Goal: Navigation & Orientation: Find specific page/section

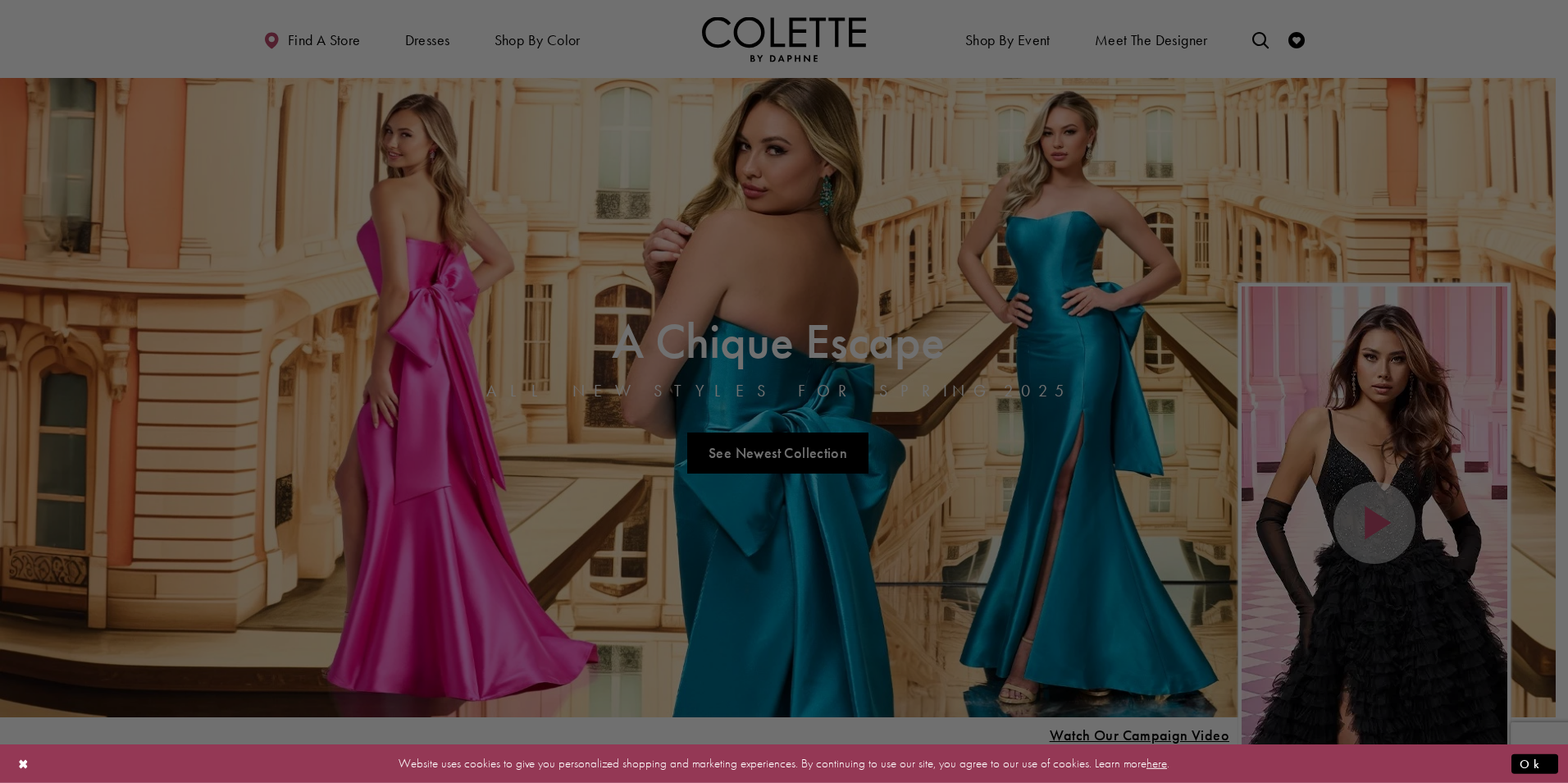
click at [442, 42] on div at bounding box center [791, 395] width 1584 height 791
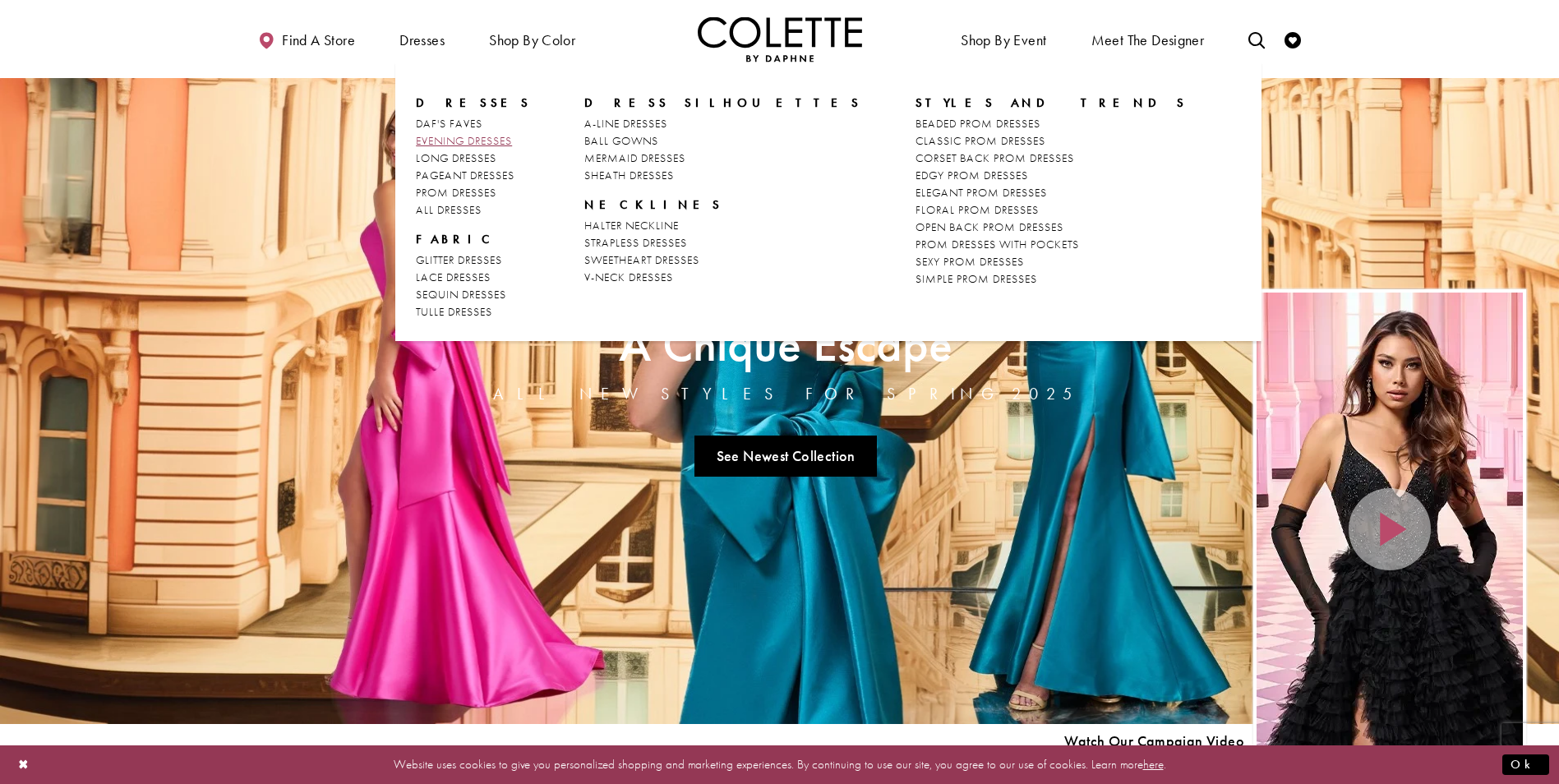
click at [448, 138] on span "EVENING DRESSES" at bounding box center [464, 140] width 96 height 15
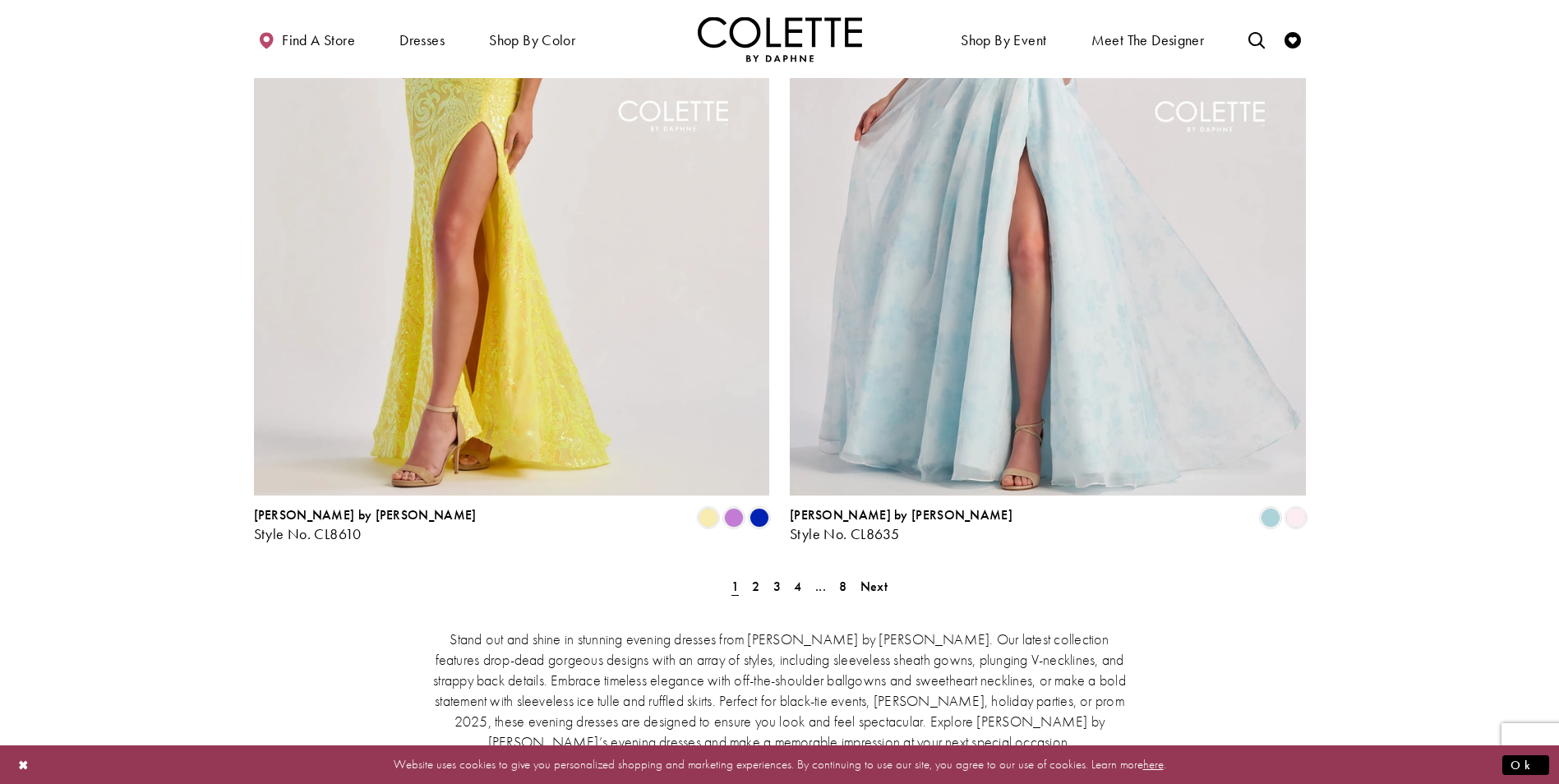
scroll to position [2736, 0]
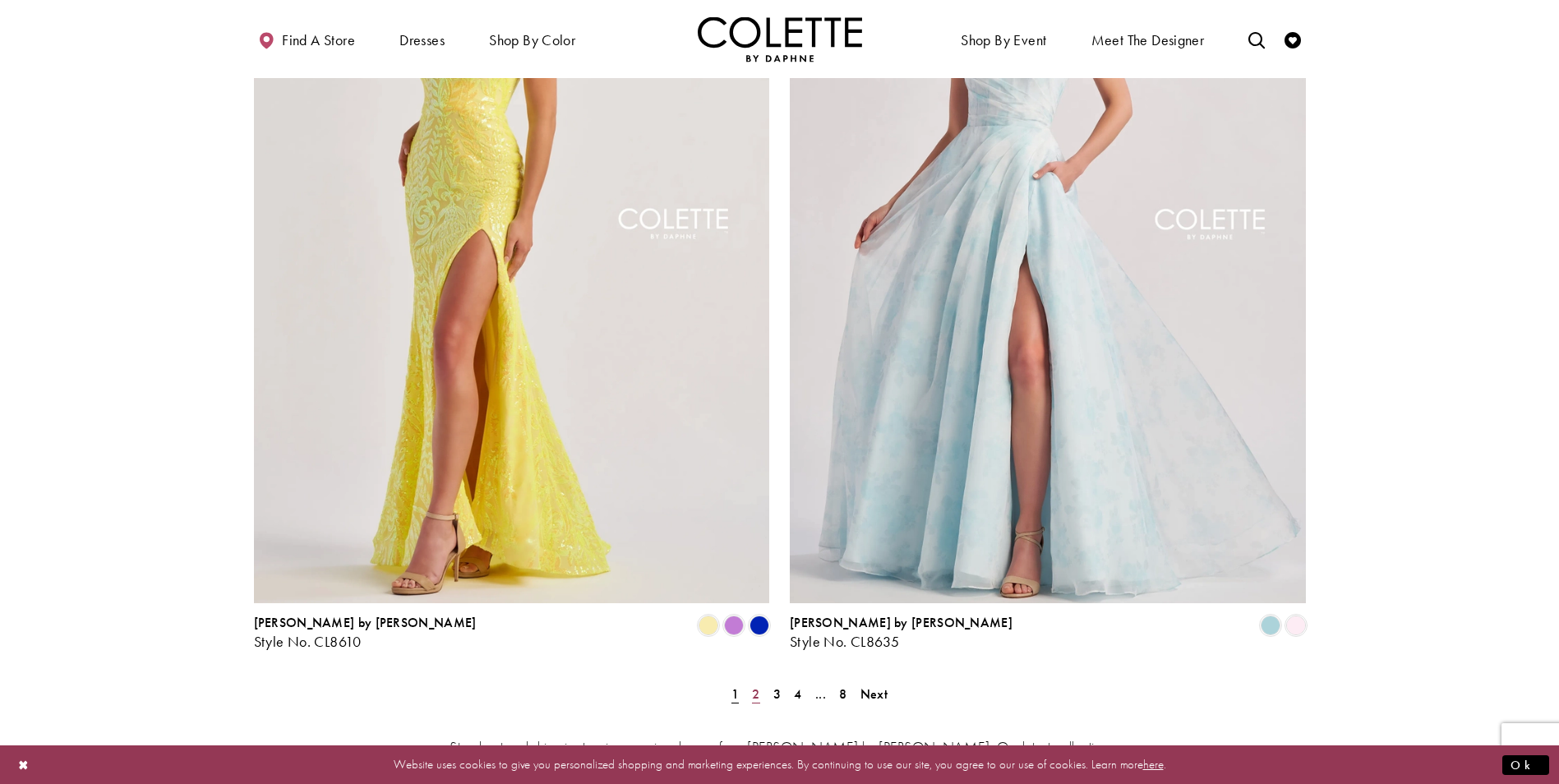
click at [761, 682] on link "2" at bounding box center [756, 693] width 18 height 24
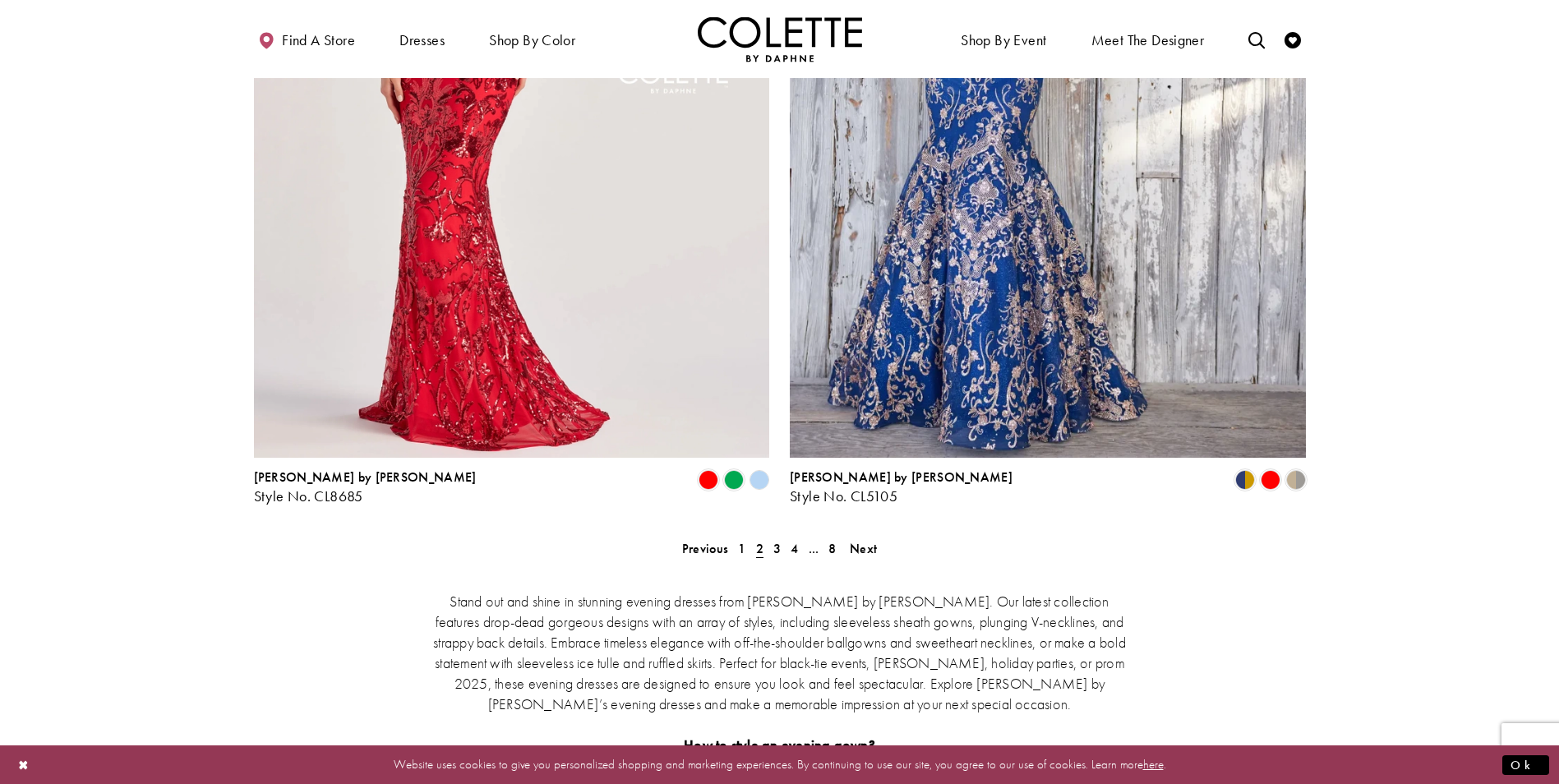
scroll to position [3036, 0]
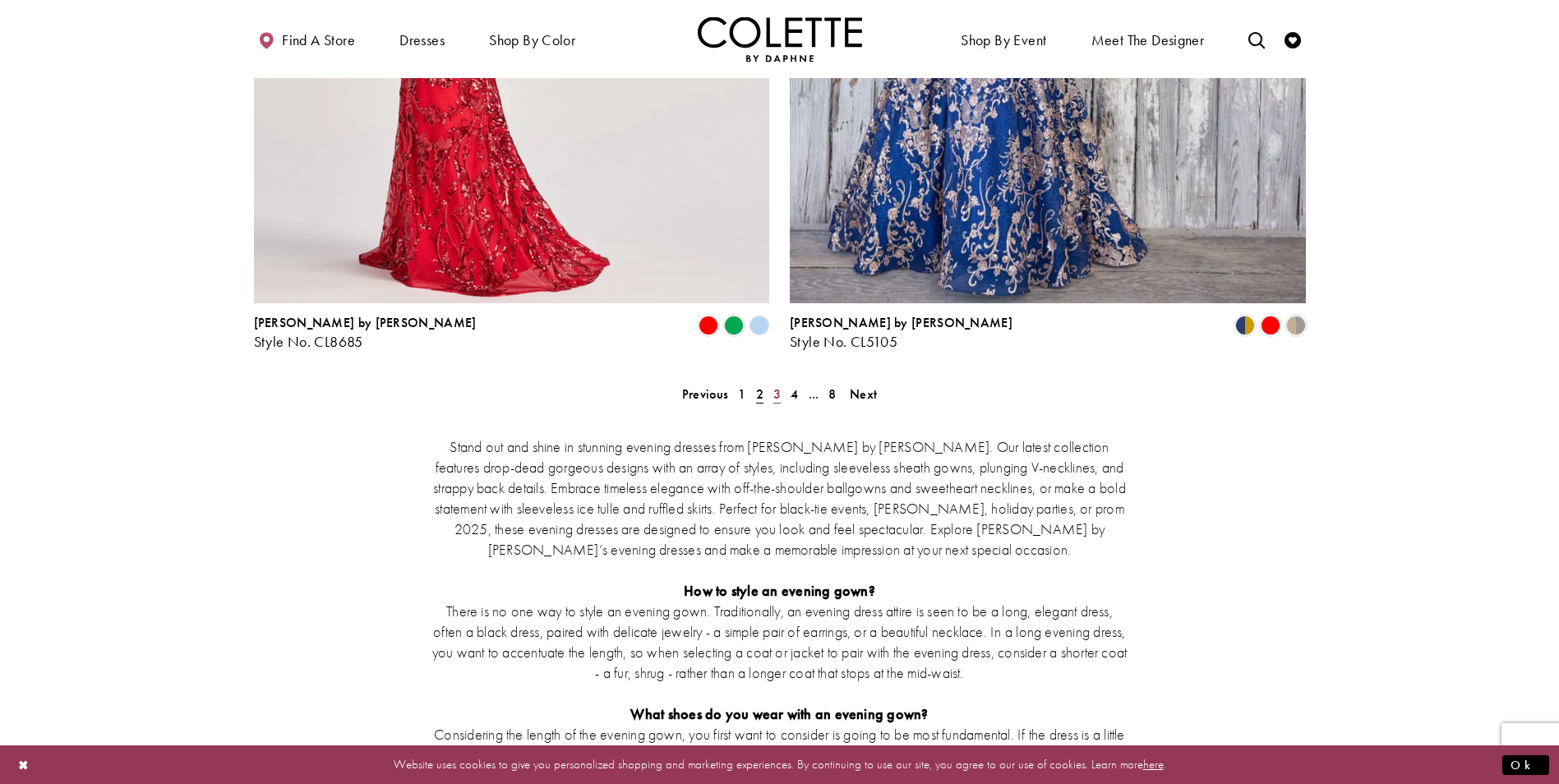
click at [776, 385] on span "3" at bounding box center [777, 394] width 7 height 18
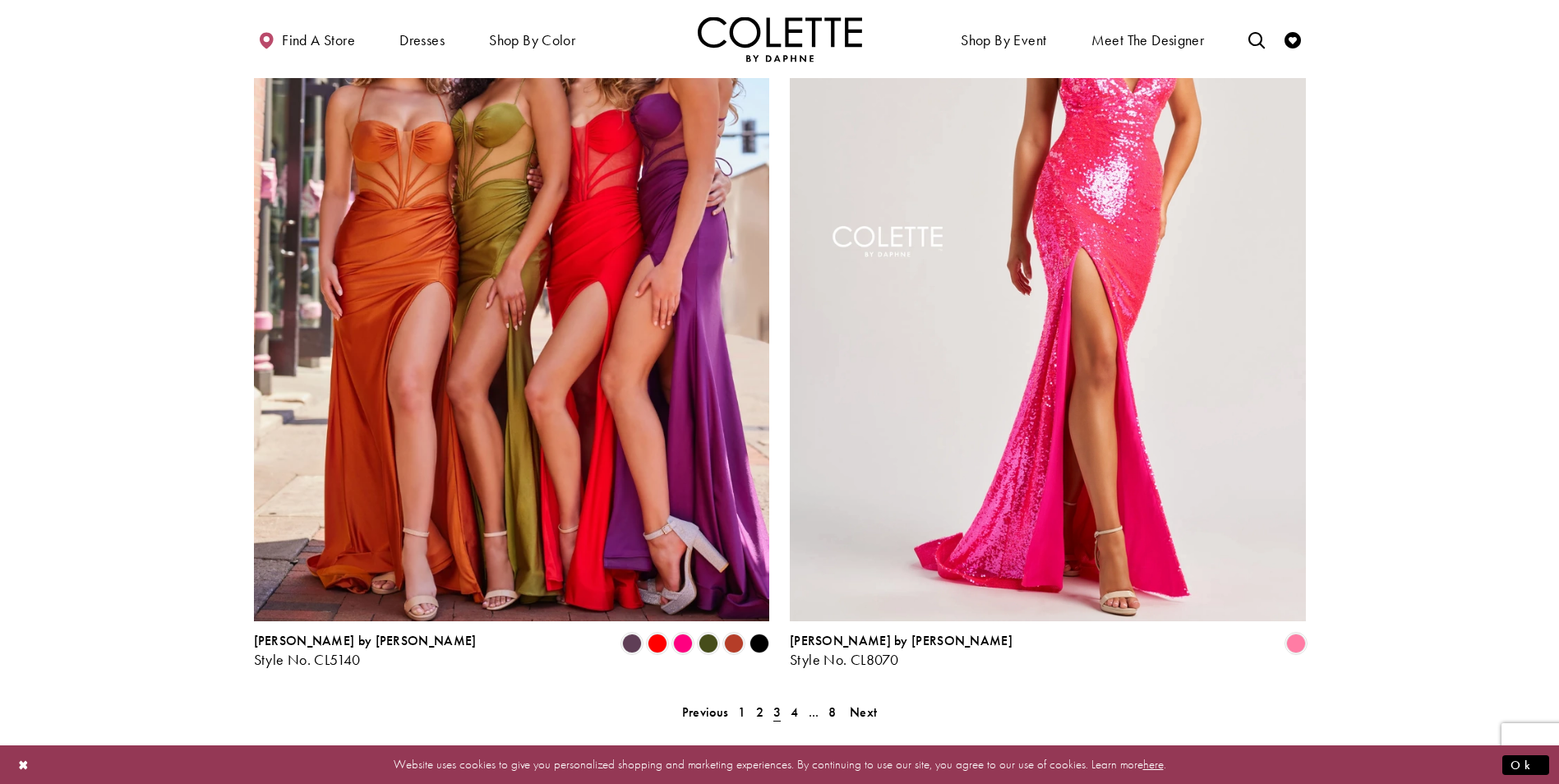
scroll to position [2933, 0]
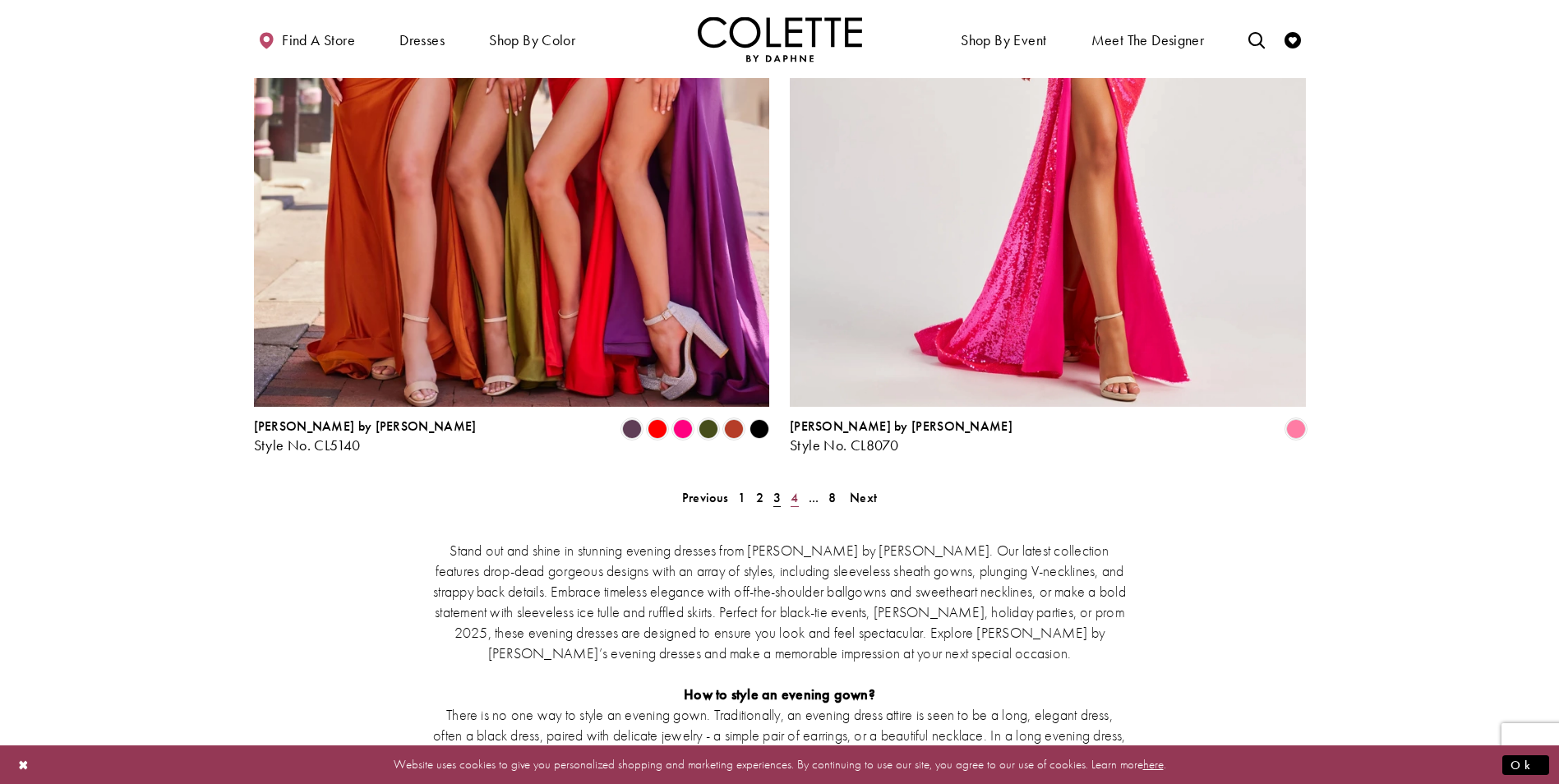
click at [795, 489] on span "4" at bounding box center [794, 498] width 7 height 18
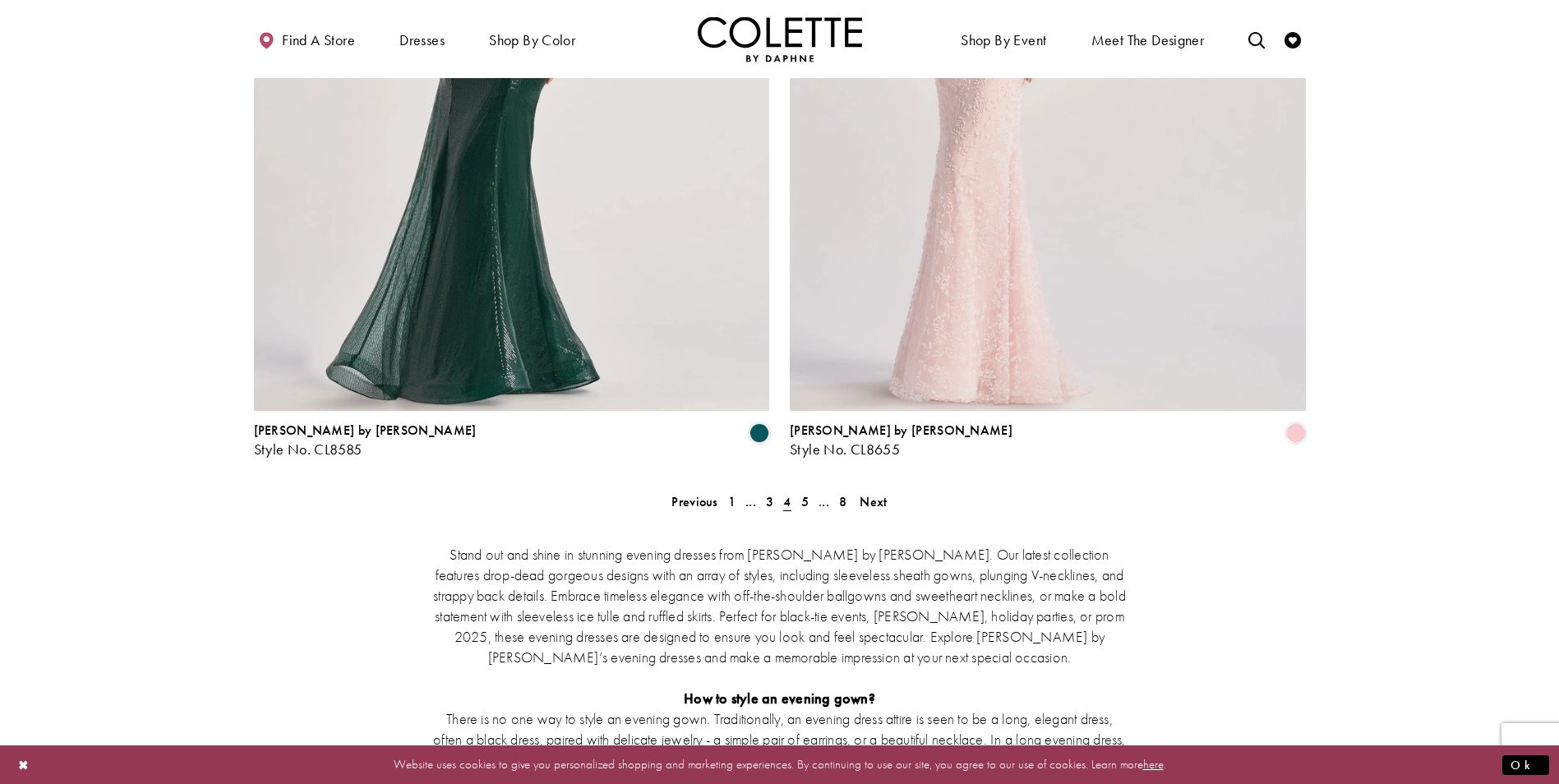
scroll to position [3213, 0]
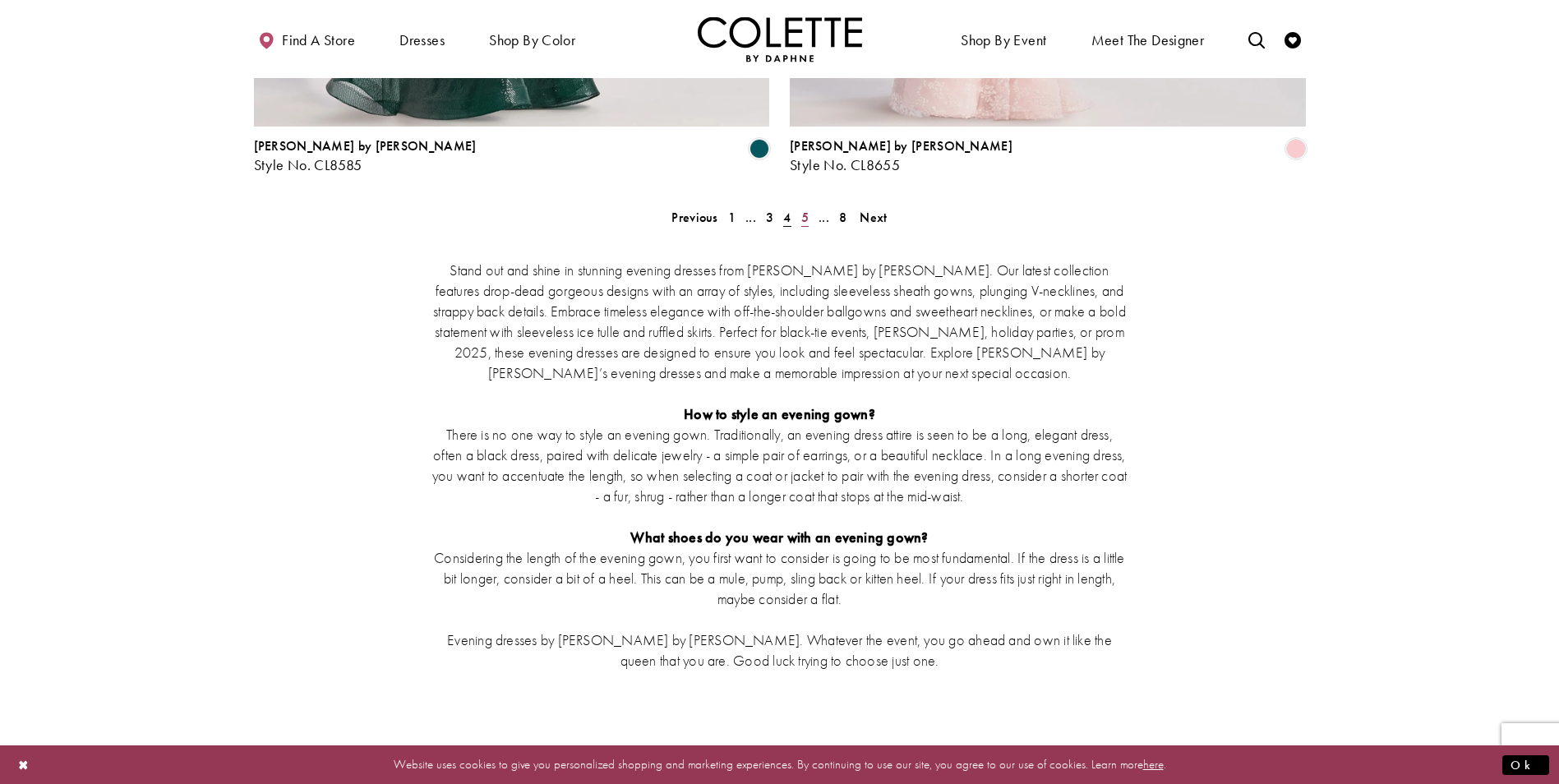
click at [801, 208] on span "5" at bounding box center [805, 217] width 7 height 18
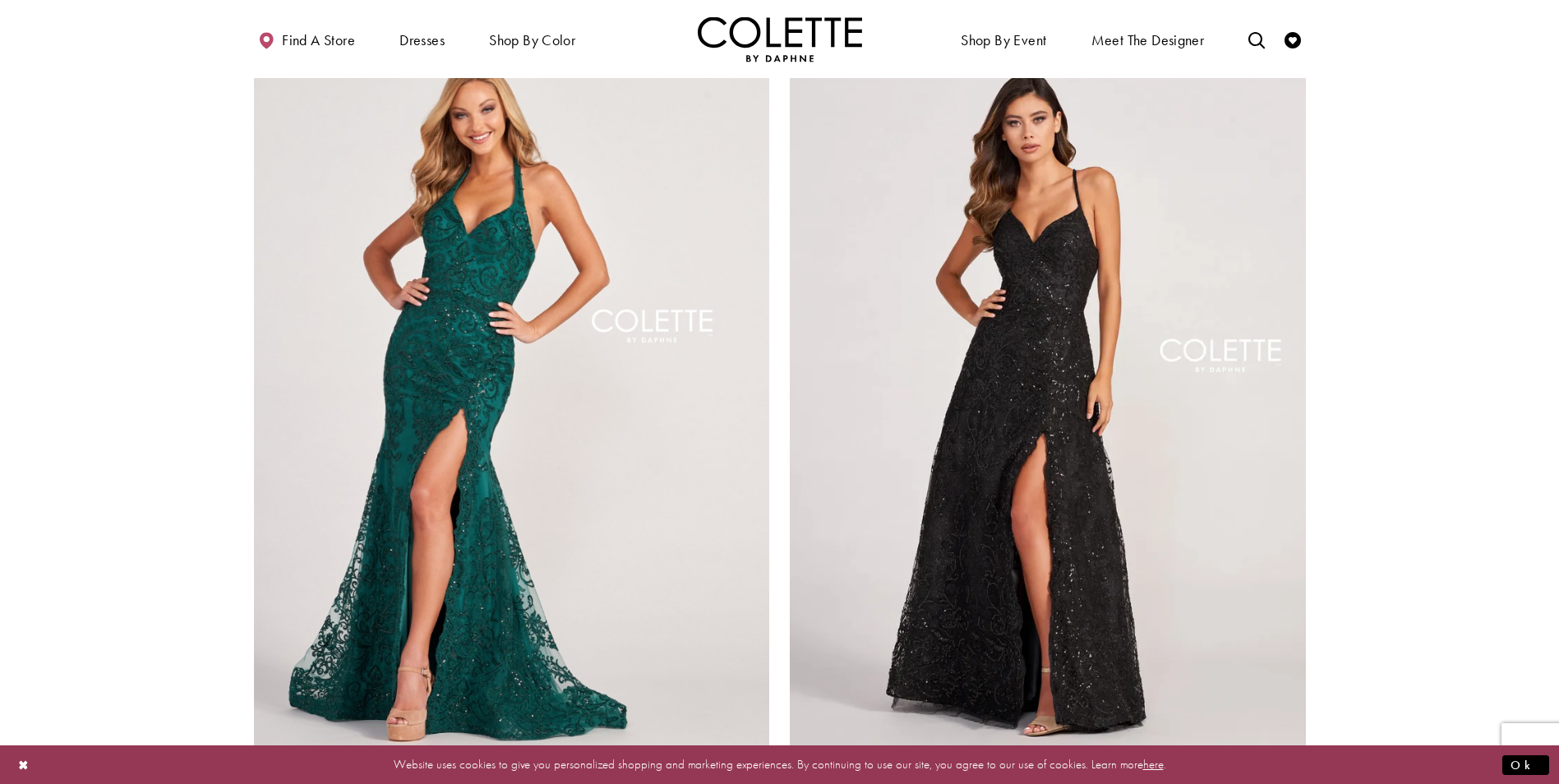
scroll to position [2891, 0]
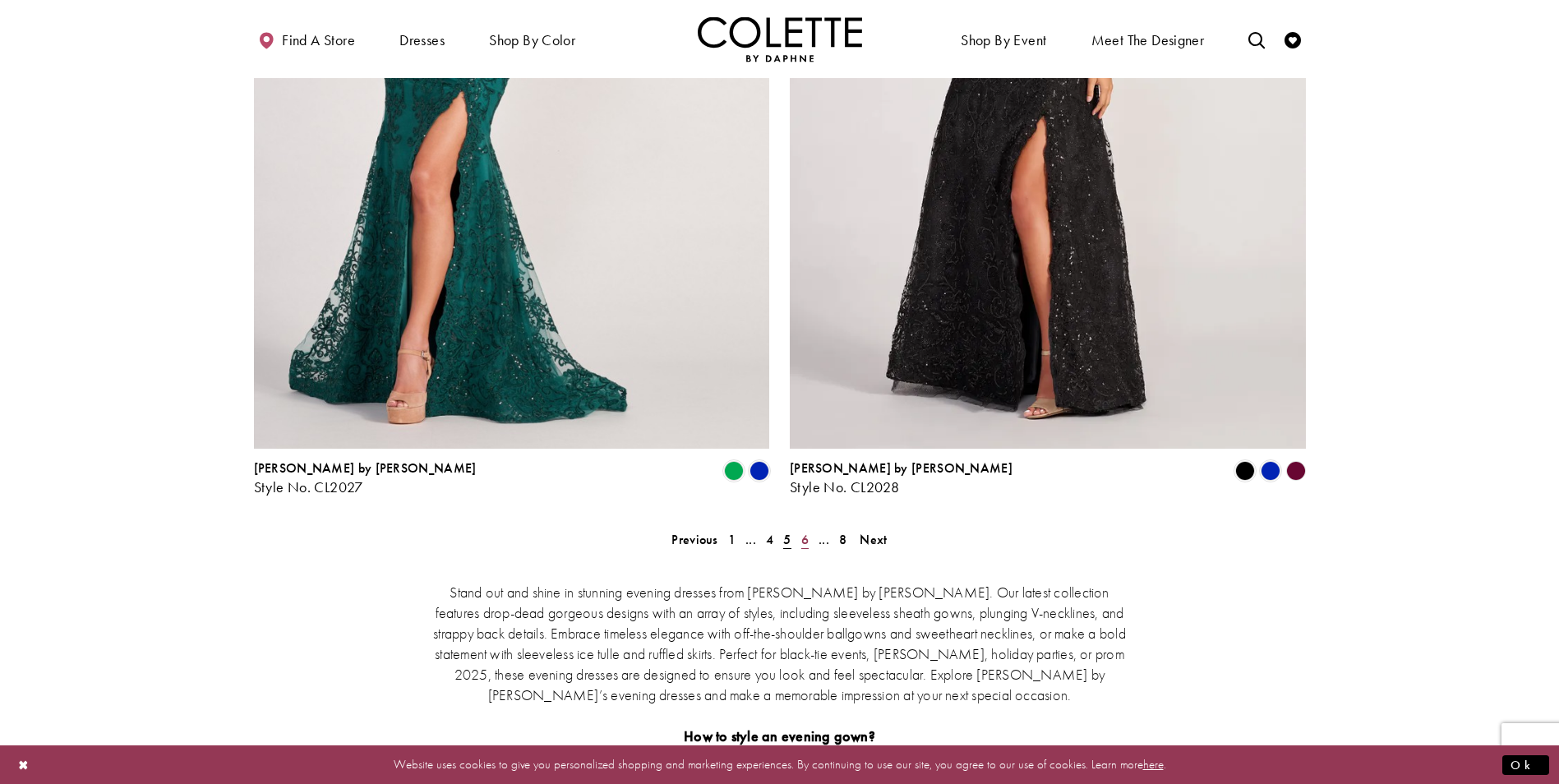
click at [801, 531] on span "6" at bounding box center [805, 539] width 7 height 18
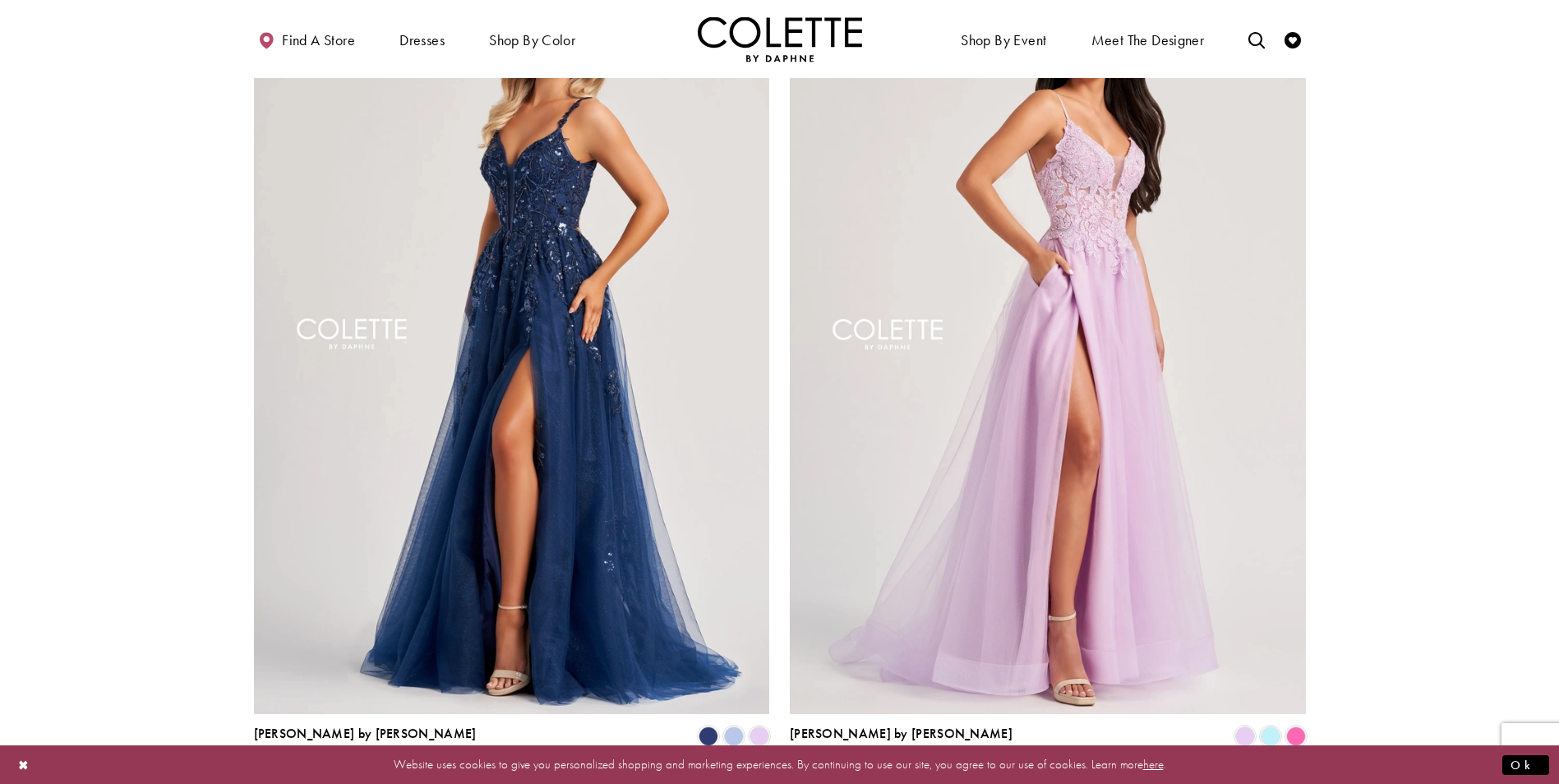
scroll to position [2742, 0]
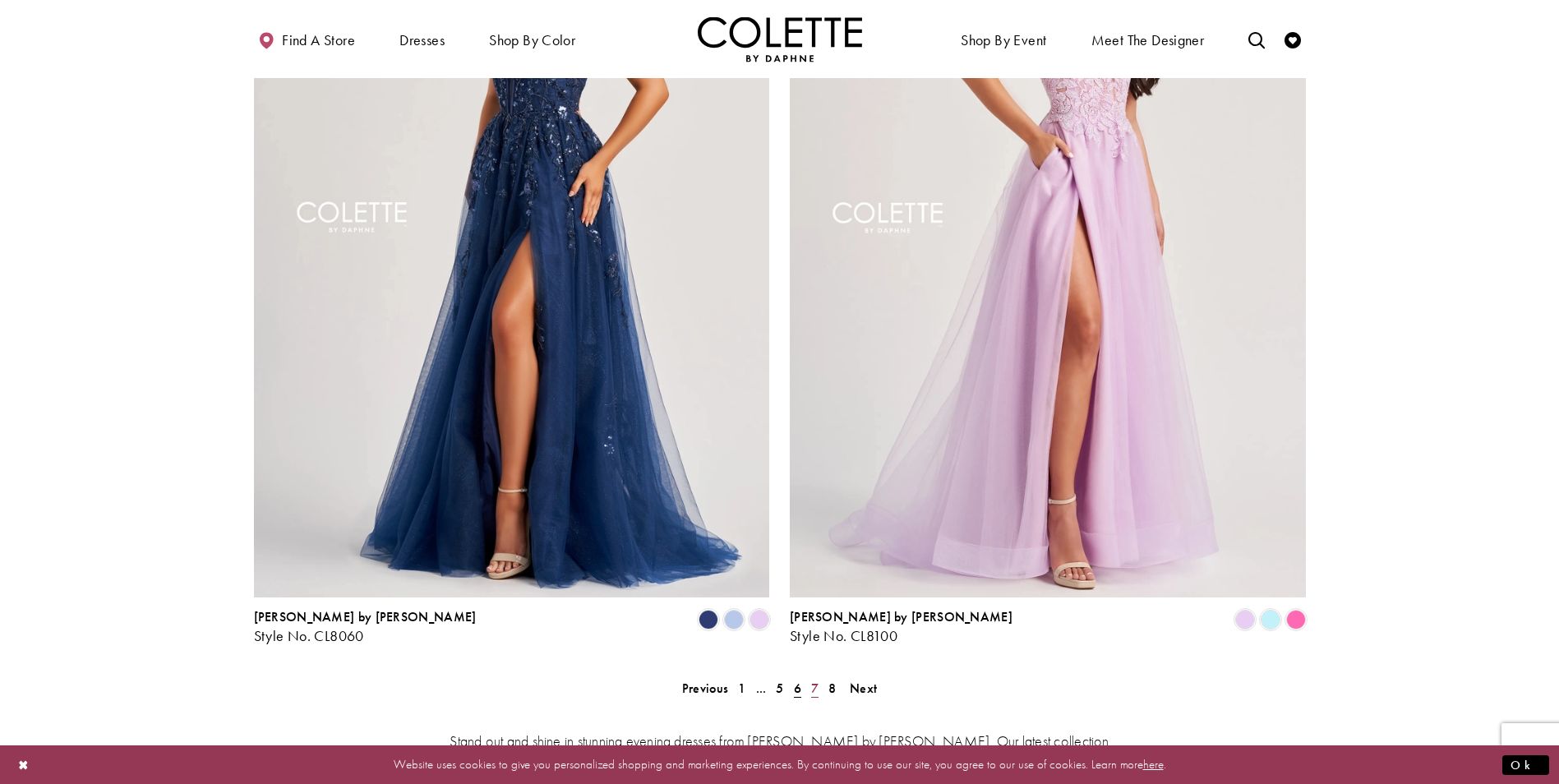
click at [816, 679] on span "7" at bounding box center [814, 688] width 7 height 18
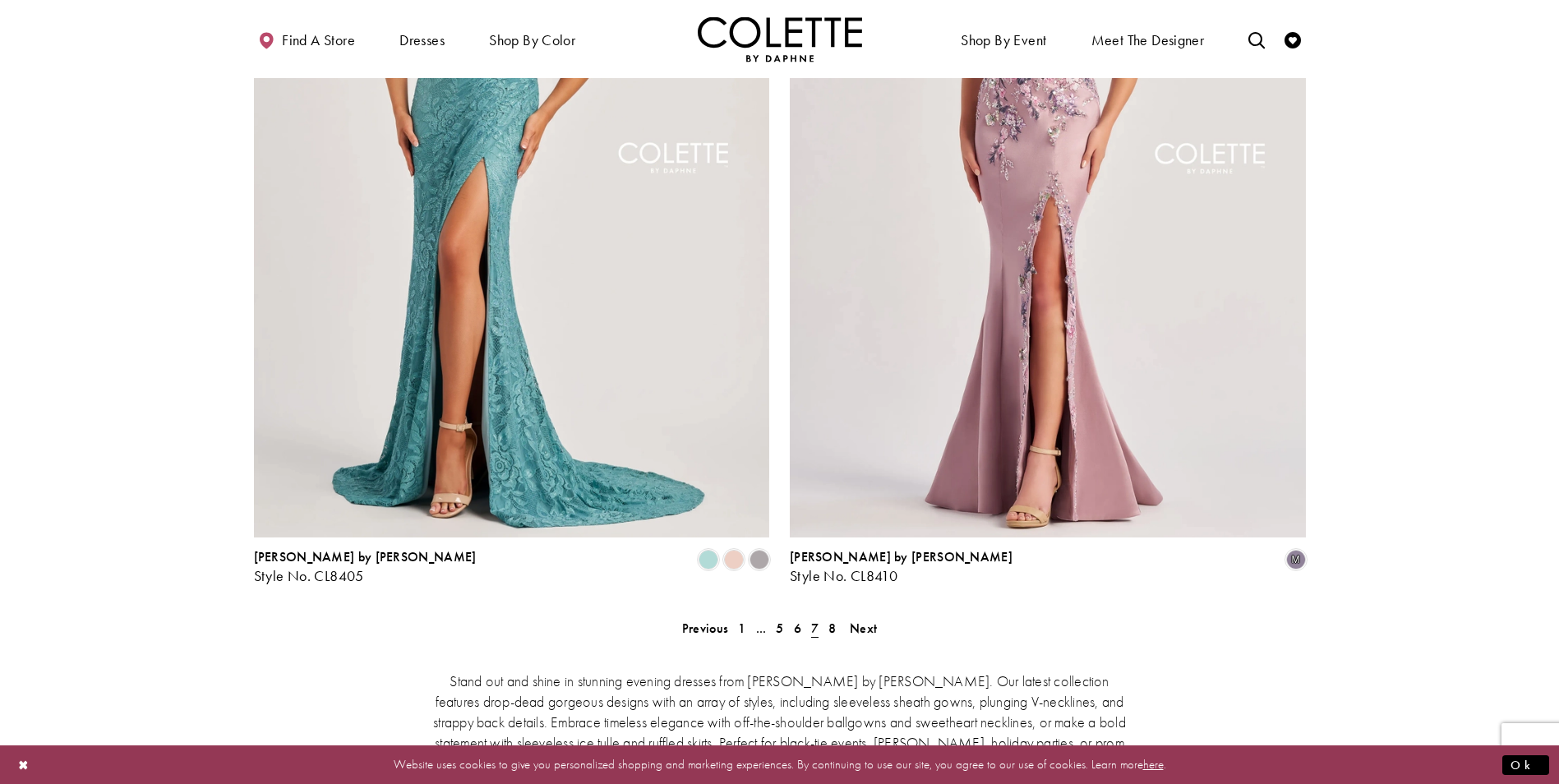
scroll to position [2891, 0]
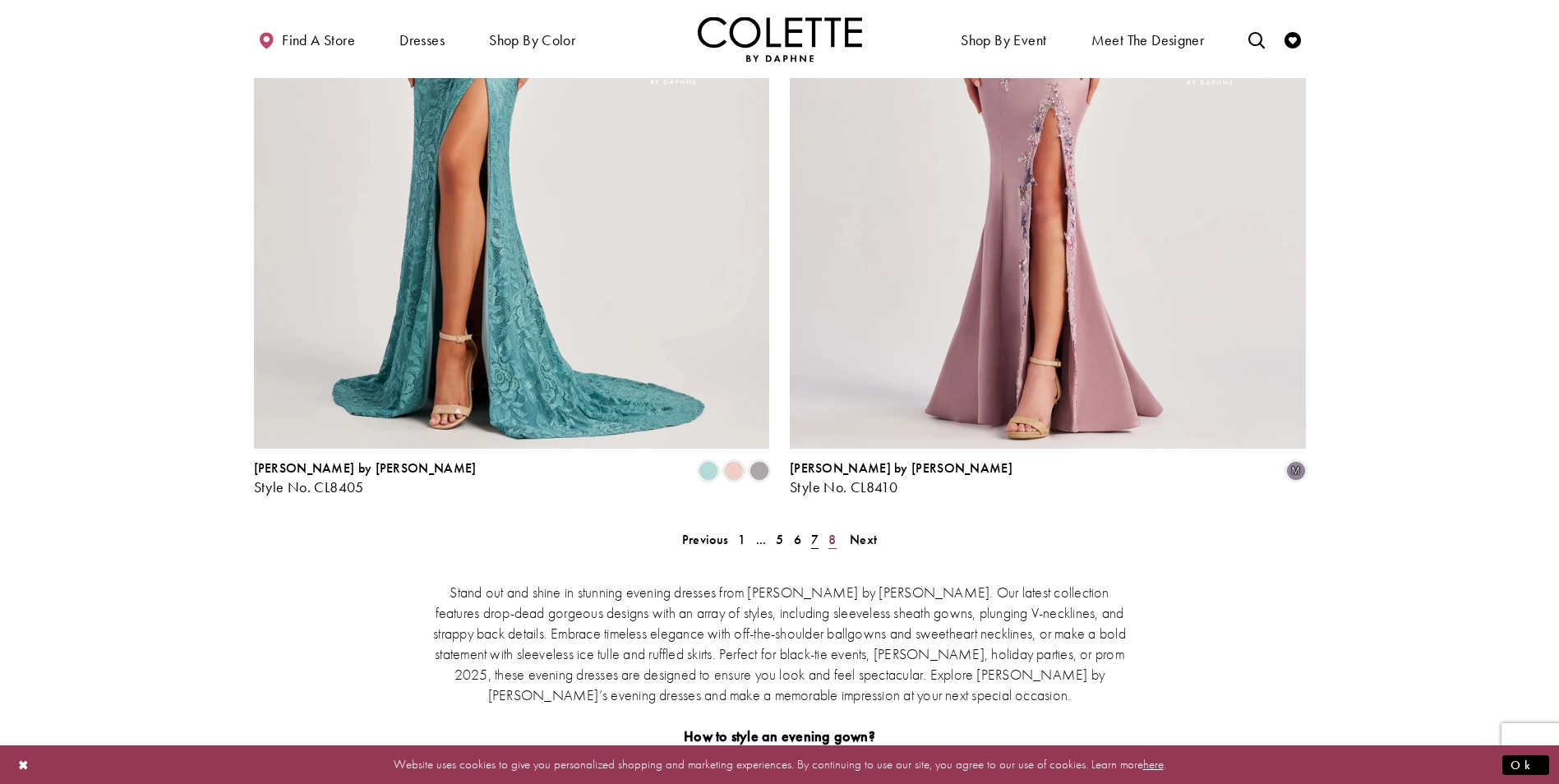
click at [831, 531] on span "8" at bounding box center [832, 539] width 7 height 18
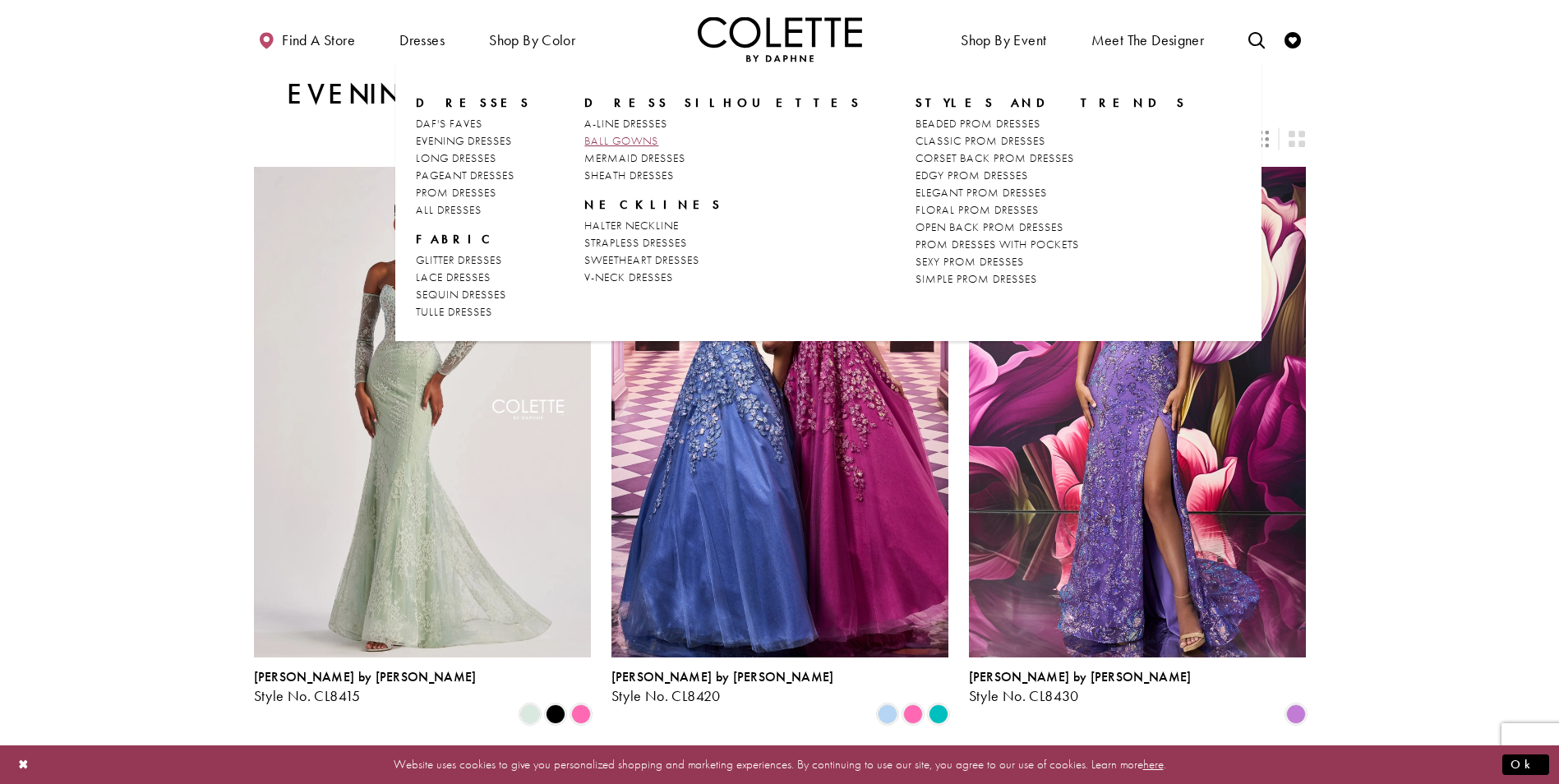
click at [627, 137] on span "BALL GOWNS" at bounding box center [622, 140] width 74 height 15
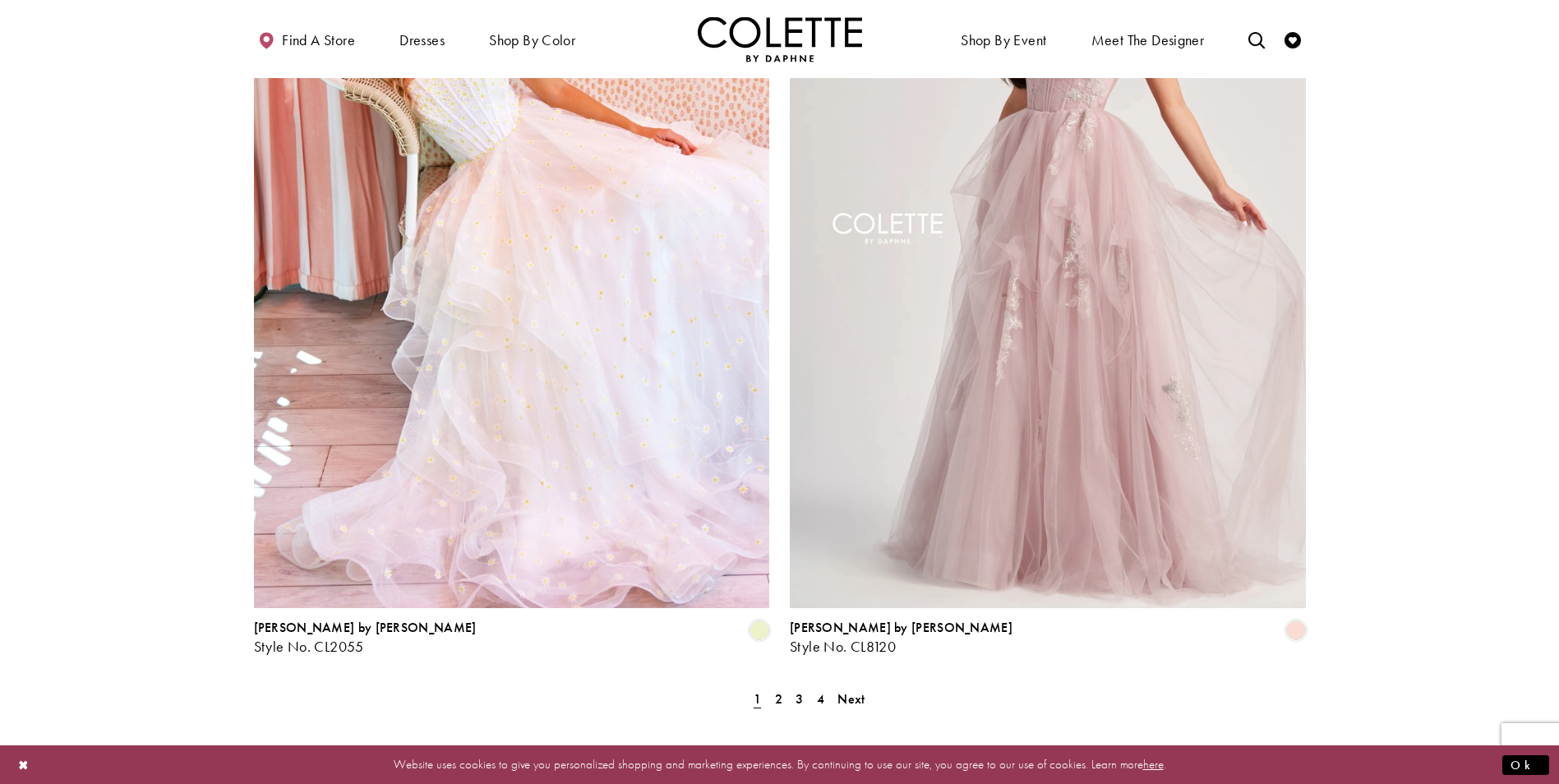
scroll to position [2981, 0]
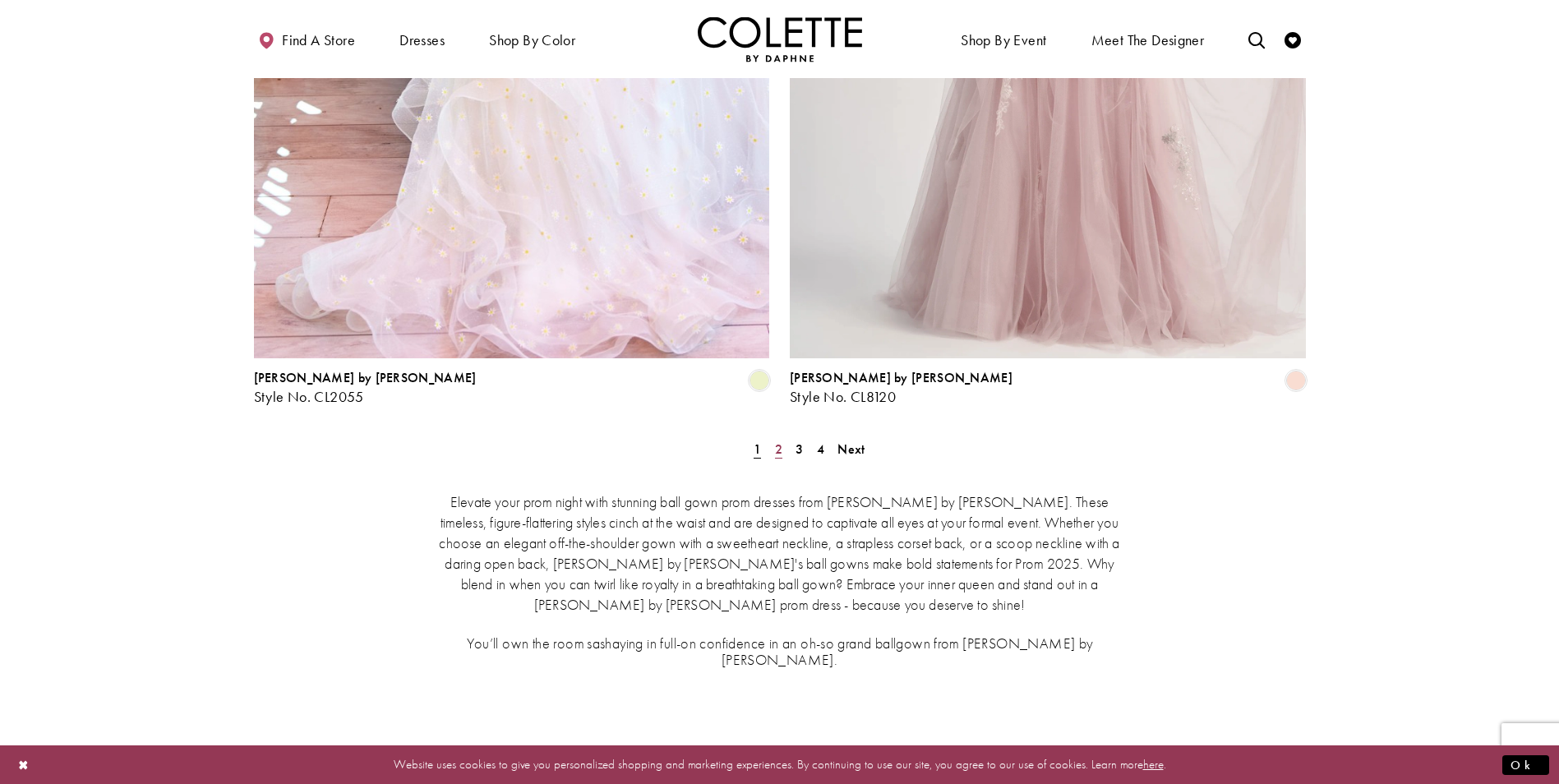
click at [776, 441] on span "2" at bounding box center [778, 449] width 7 height 18
